Goal: Find specific page/section: Find specific page/section

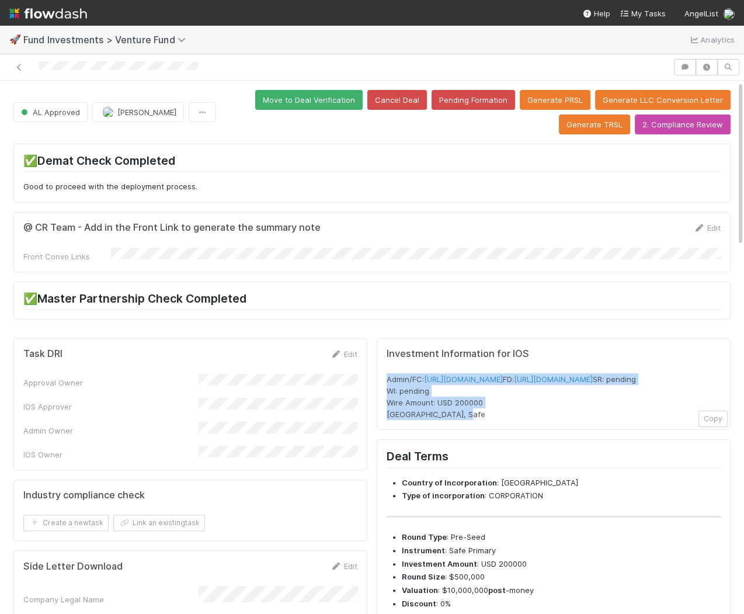
drag, startPoint x: 381, startPoint y: 371, endPoint x: 482, endPoint y: 436, distance: 120.0
click at [482, 430] on div "Investment Information for IOS Admin/FC: https://venture.angellist.com/v/admin/…" at bounding box center [554, 384] width 354 height 92
copy span "Admin/FC: https://venture.angellist.com/v/admin/funds/investment/29440 FD: http…"
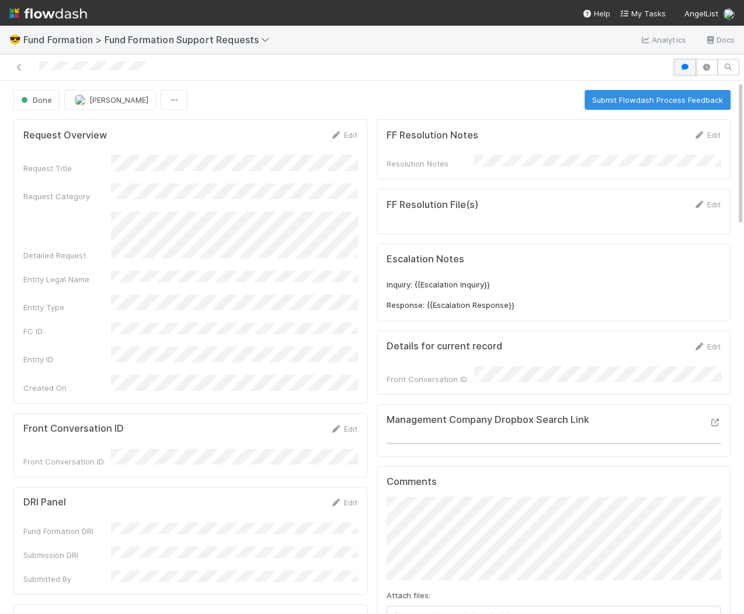
click at [688, 69] on icon "button" at bounding box center [685, 67] width 12 height 7
